Goal: Task Accomplishment & Management: Use online tool/utility

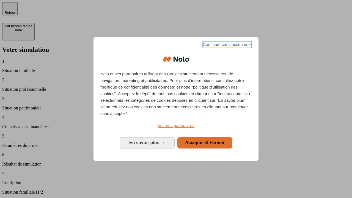
click at [226, 45] on span "Continuer sans accepter →" at bounding box center [226, 44] width 49 height 7
